Goal: Find specific page/section: Find specific page/section

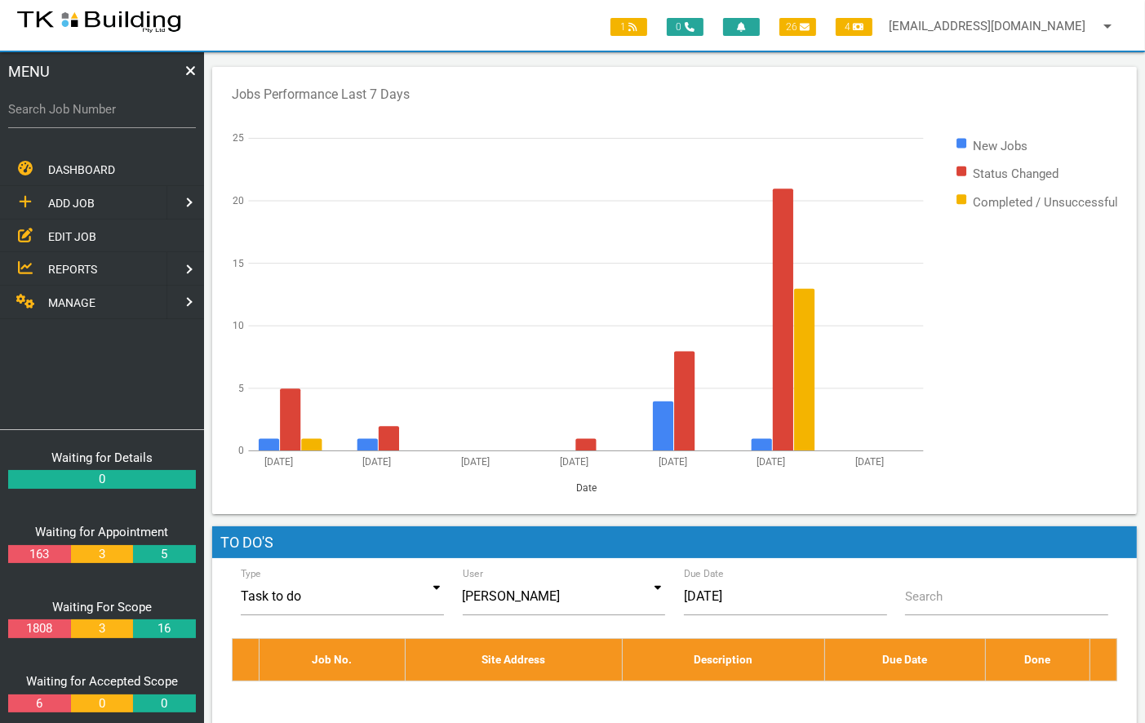
click at [78, 233] on span "EDIT JOB" at bounding box center [72, 235] width 48 height 13
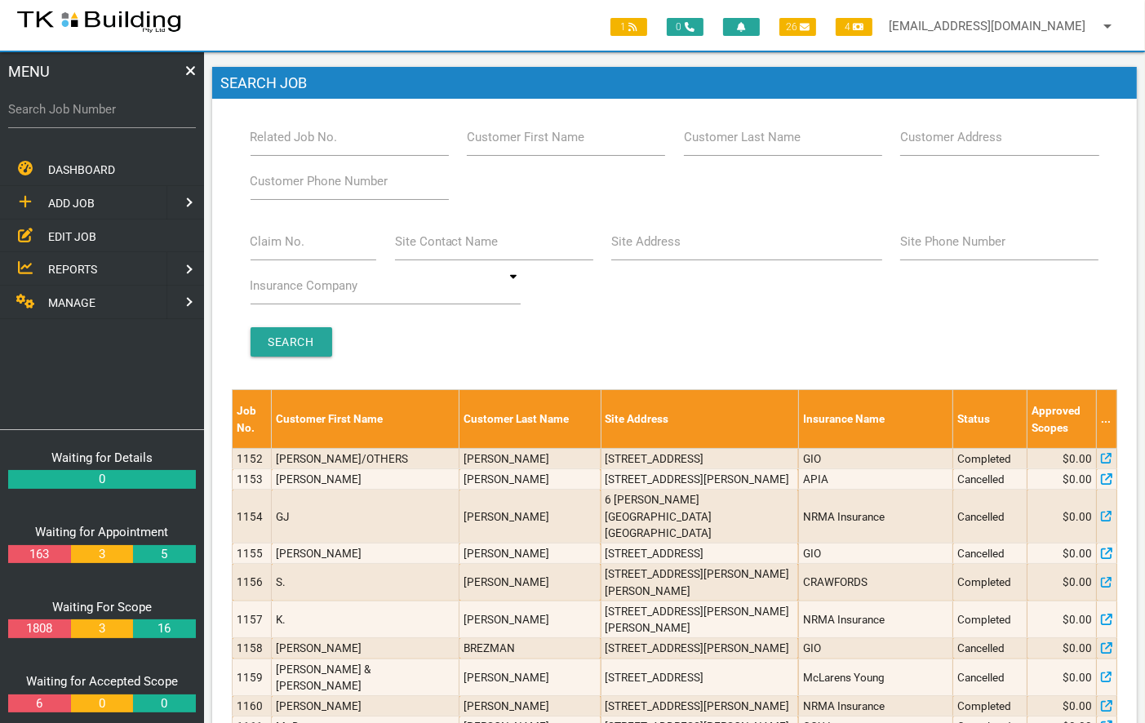
click at [646, 244] on label "Site Address" at bounding box center [645, 242] width 69 height 19
click at [646, 244] on input "Site Address" at bounding box center [746, 242] width 271 height 38
type input "194 the Esplanade"
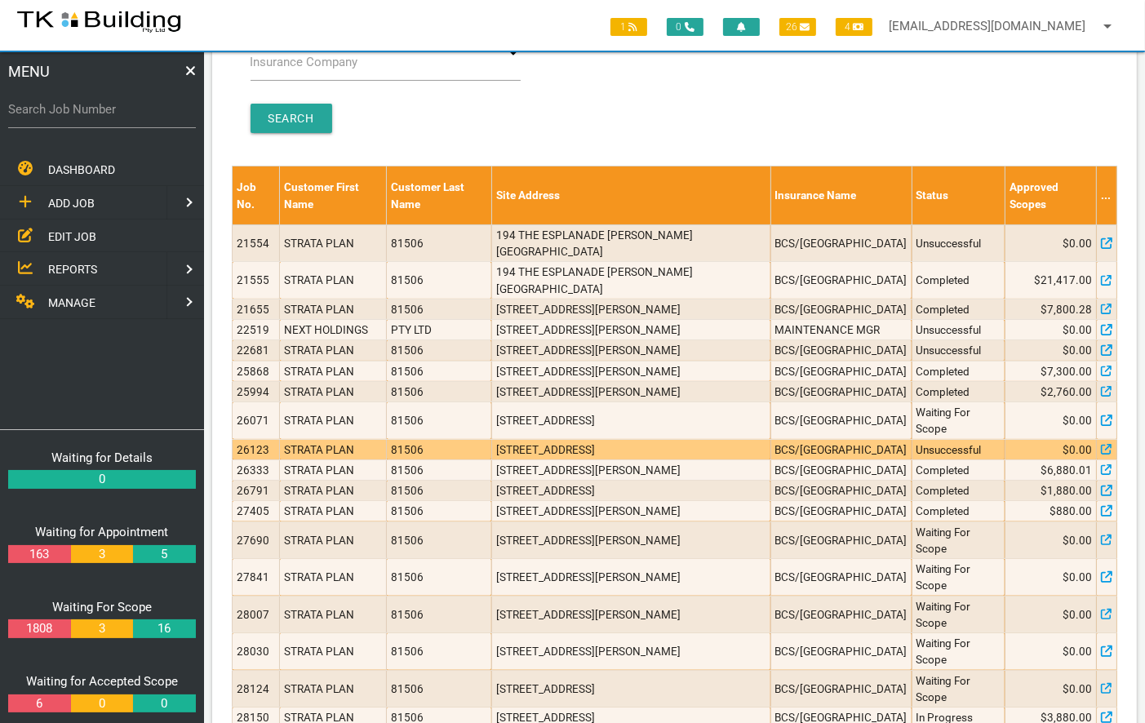
scroll to position [282, 0]
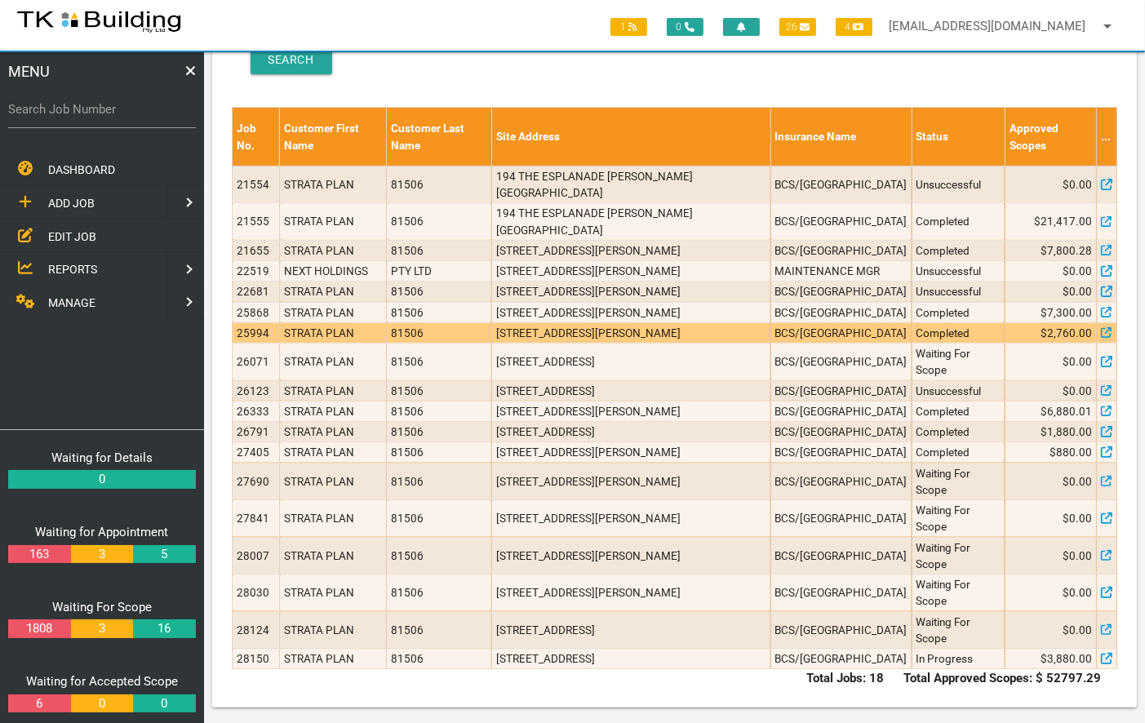
click at [986, 322] on td "Completed" at bounding box center [958, 332] width 93 height 20
